Goal: Task Accomplishment & Management: Use online tool/utility

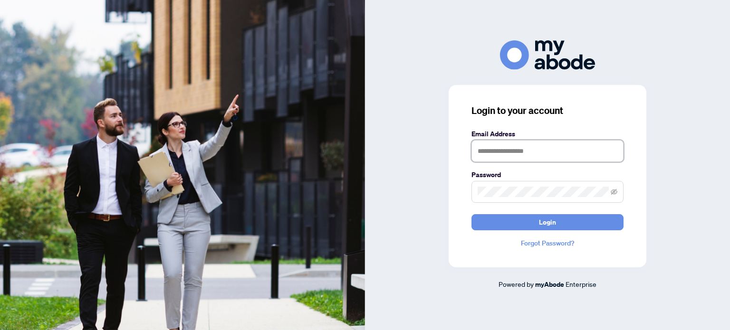
click at [495, 150] on input "text" at bounding box center [547, 151] width 152 height 22
type input "**********"
click at [471, 214] on button "Login" at bounding box center [547, 222] width 152 height 16
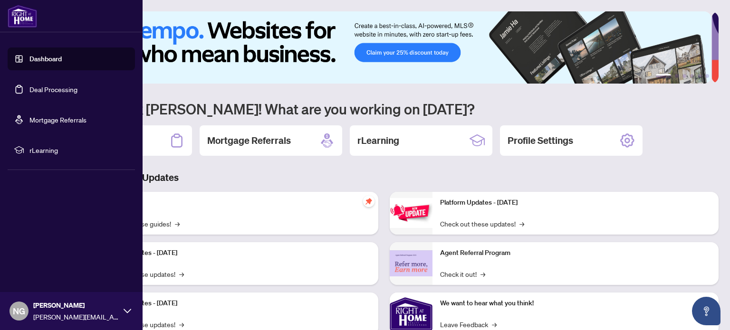
click at [29, 85] on link "Deal Processing" at bounding box center [53, 89] width 48 height 9
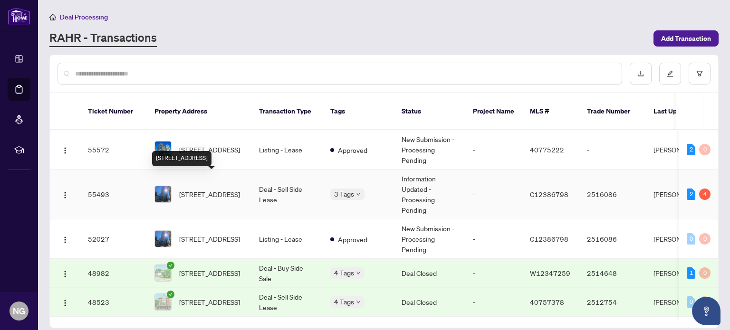
click at [201, 189] on span "[STREET_ADDRESS]" at bounding box center [209, 194] width 61 height 10
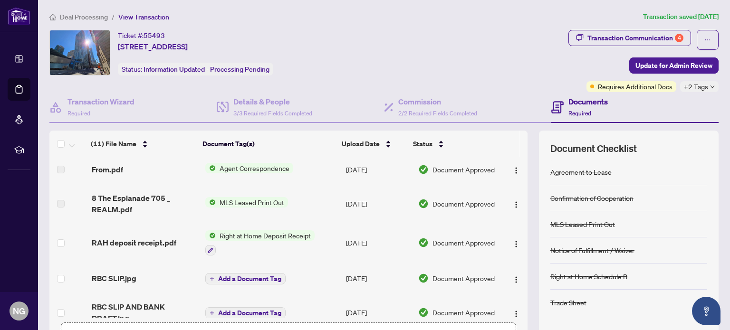
scroll to position [238, 0]
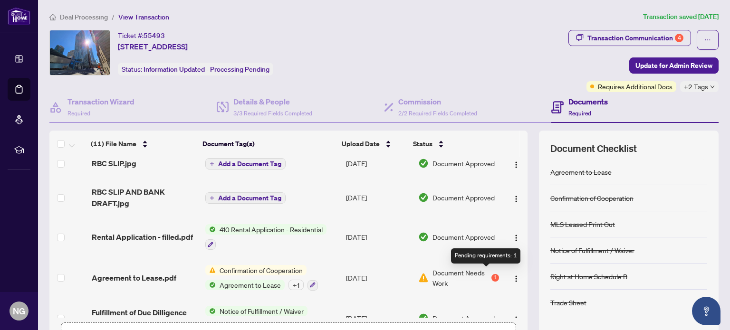
click at [491, 274] on div "1" at bounding box center [495, 278] width 8 height 8
